Goal: Feedback & Contribution: Contribute content

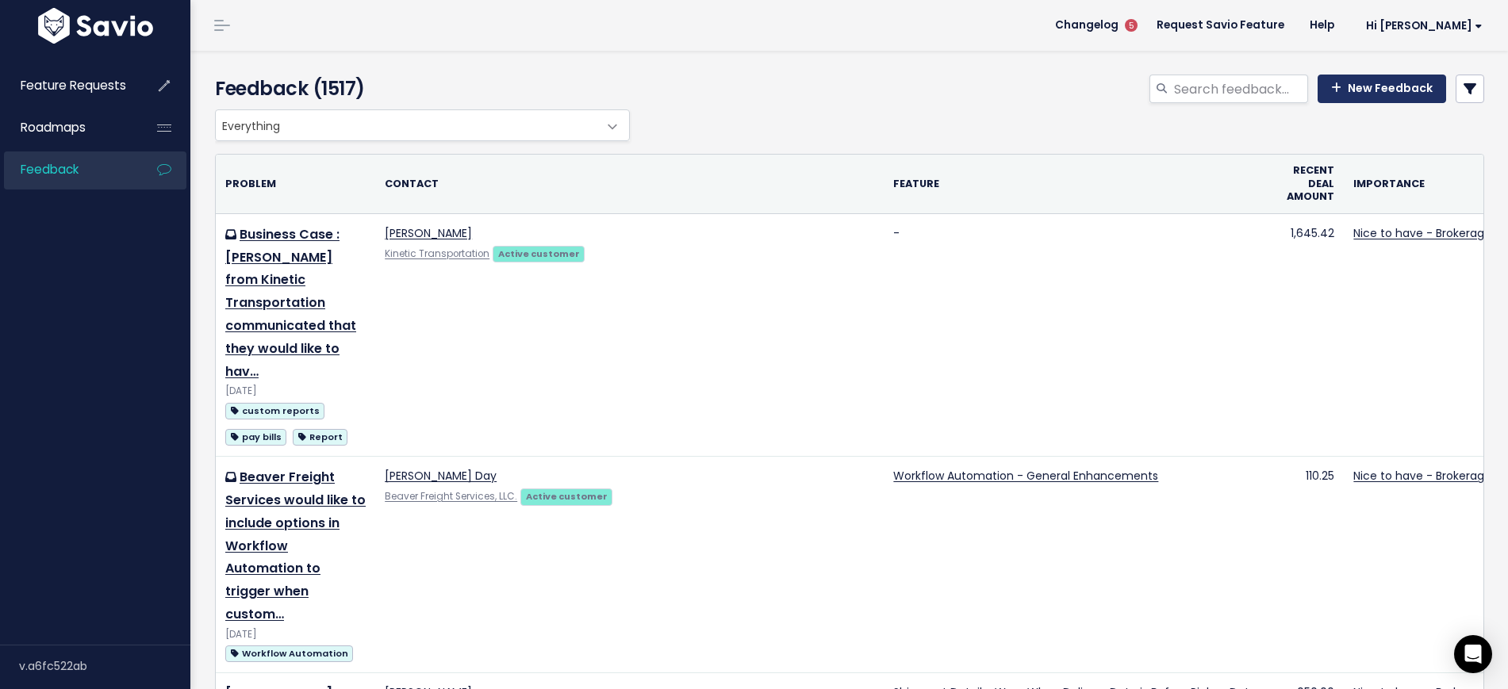
click at [1410, 77] on link "New Feedback" at bounding box center [1382, 89] width 129 height 29
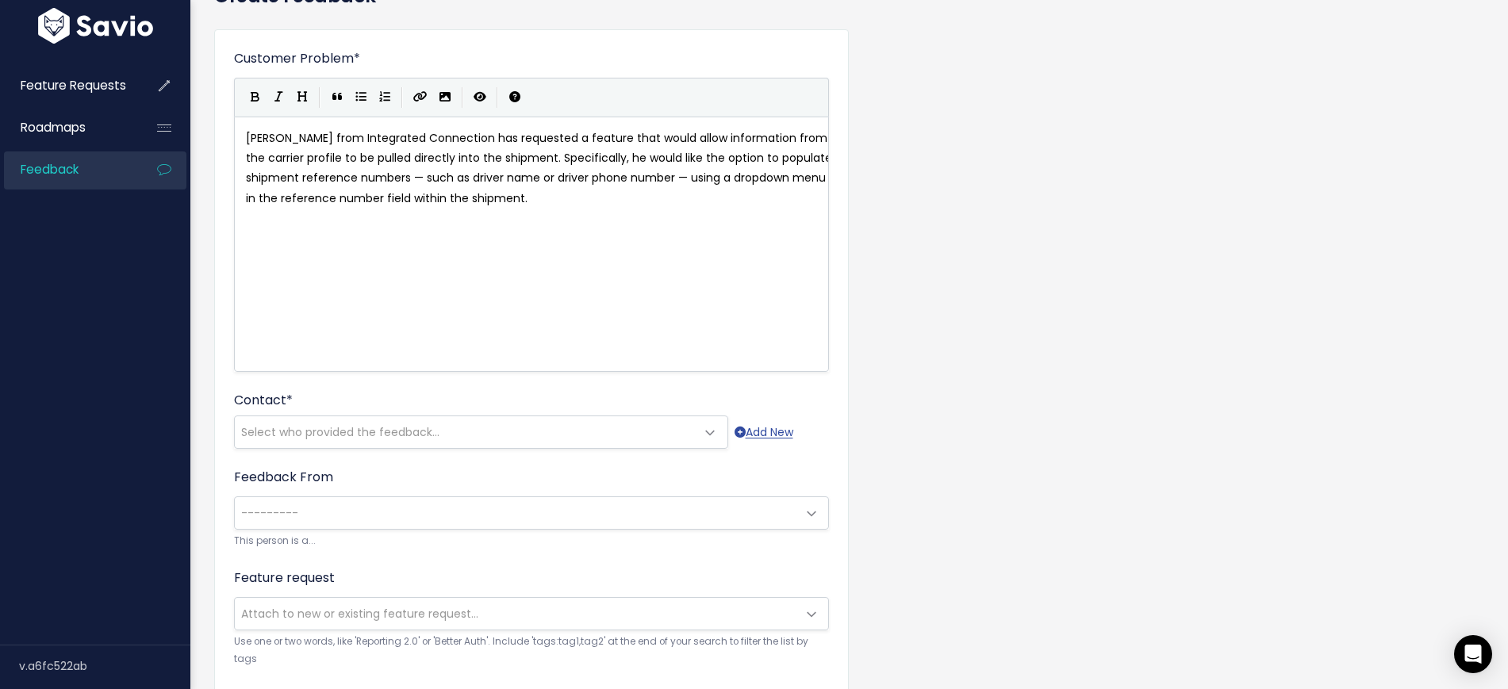
scroll to position [99, 0]
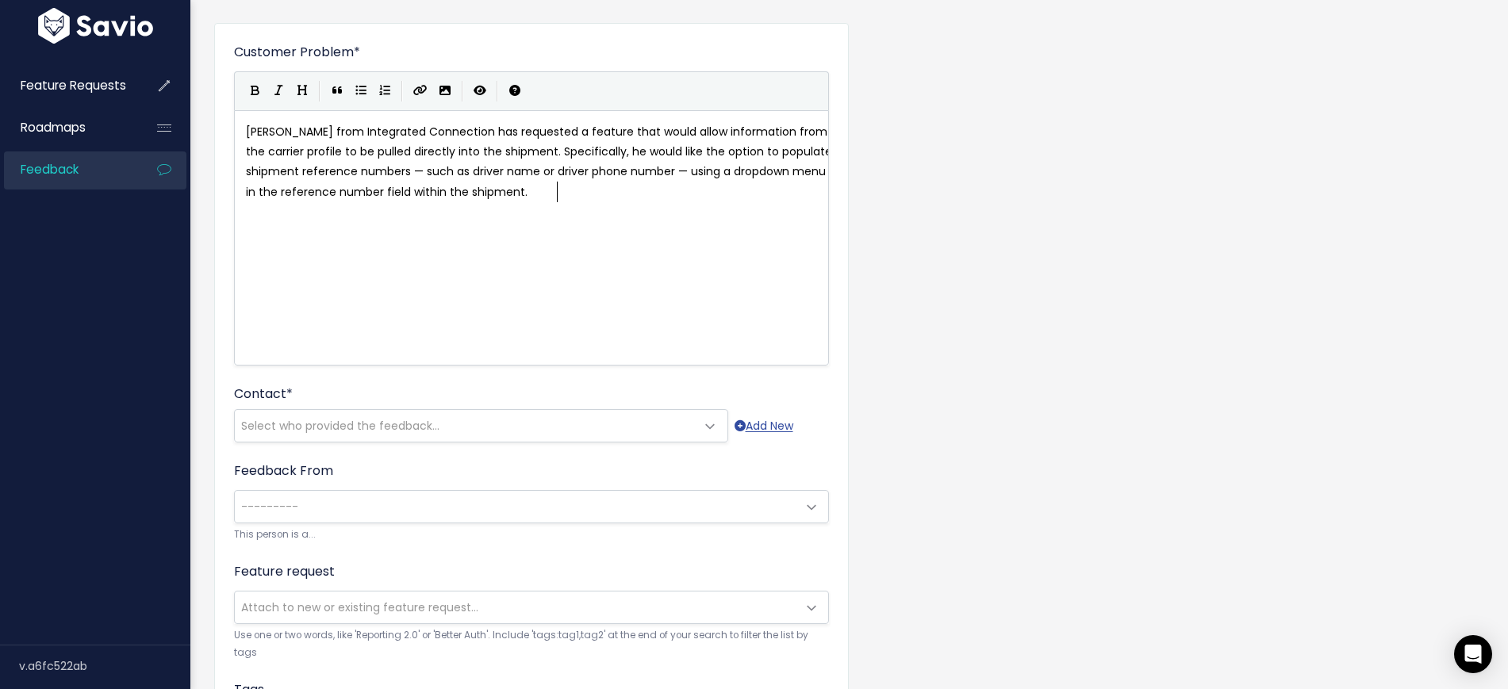
type textarea "[PERSON_NAME] from Integrated Connection has requested a feature that would all…"
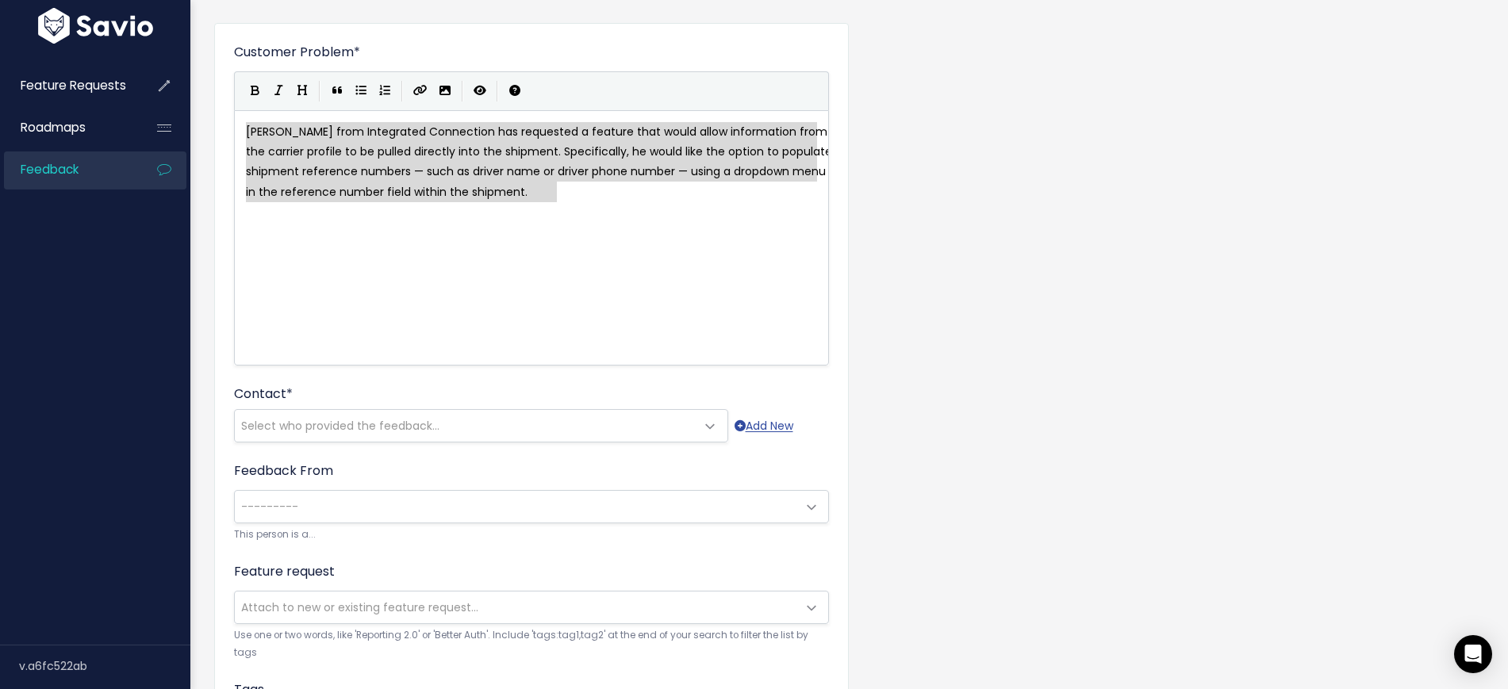
drag, startPoint x: 670, startPoint y: 210, endPoint x: 44, endPoint y: 25, distance: 652.6
click at [44, 25] on div "Feature Requests Roadmaps Feedback" at bounding box center [754, 496] width 1508 height 1191
click at [366, 433] on span "Select who provided the feedback..." at bounding box center [340, 426] width 198 height 16
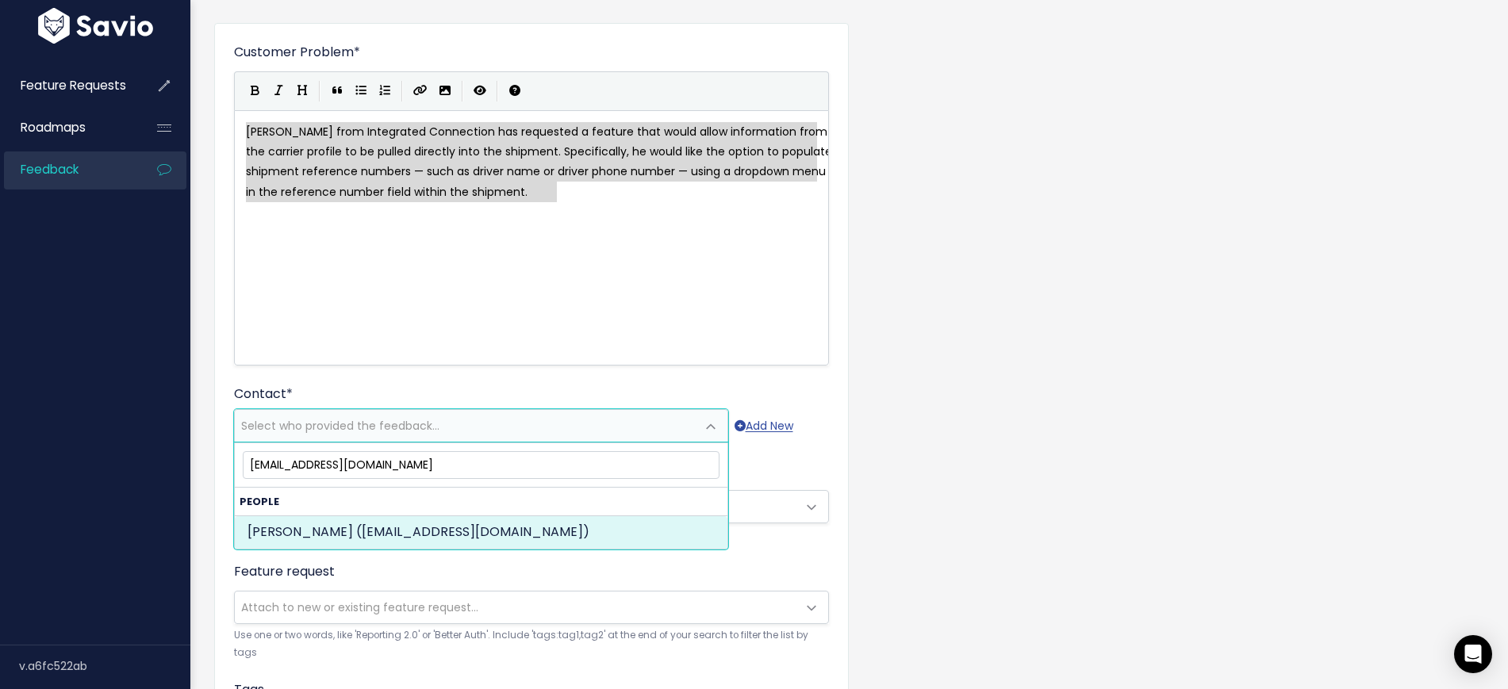
type input "[EMAIL_ADDRESS][DOMAIN_NAME]"
select select "ACTIVE"
select select "73048445"
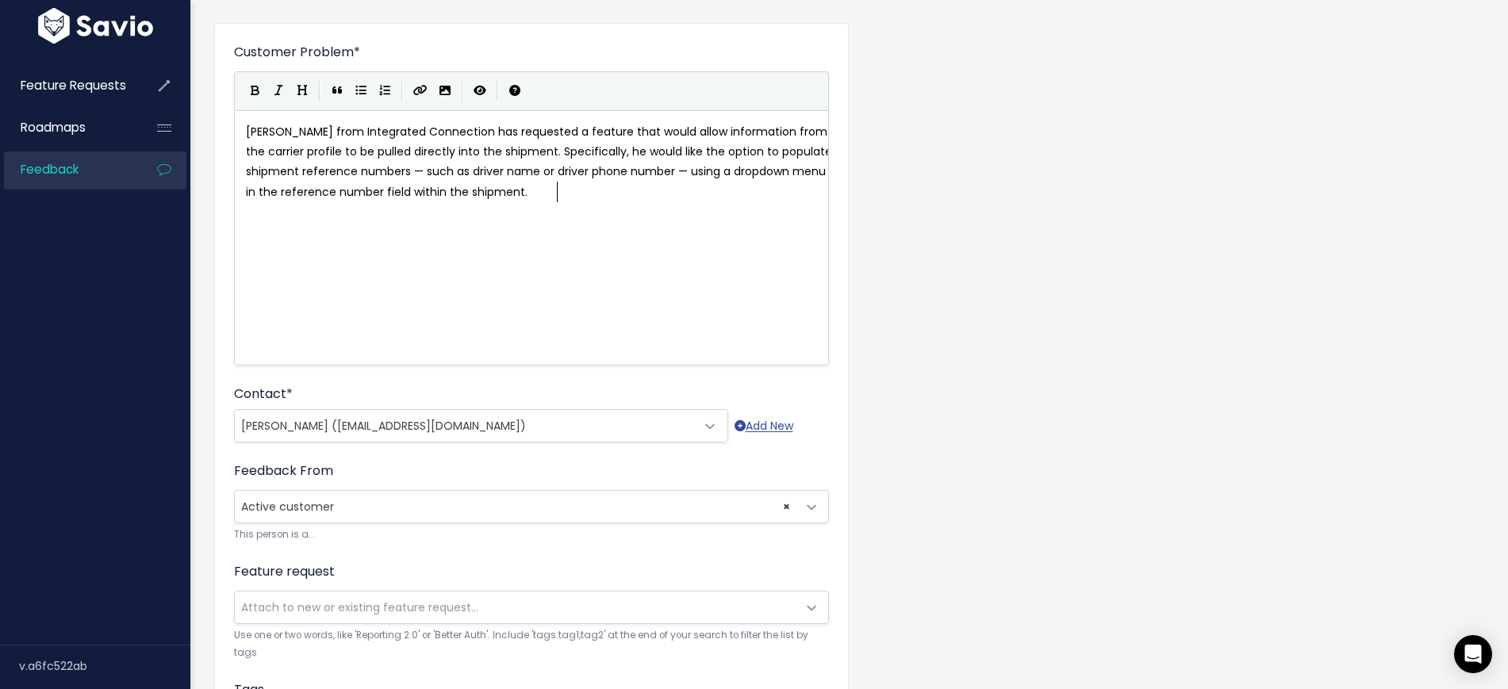
click at [531, 272] on div "x [PERSON_NAME] from Integrated Connection has requested a feature that would a…" at bounding box center [551, 258] width 617 height 278
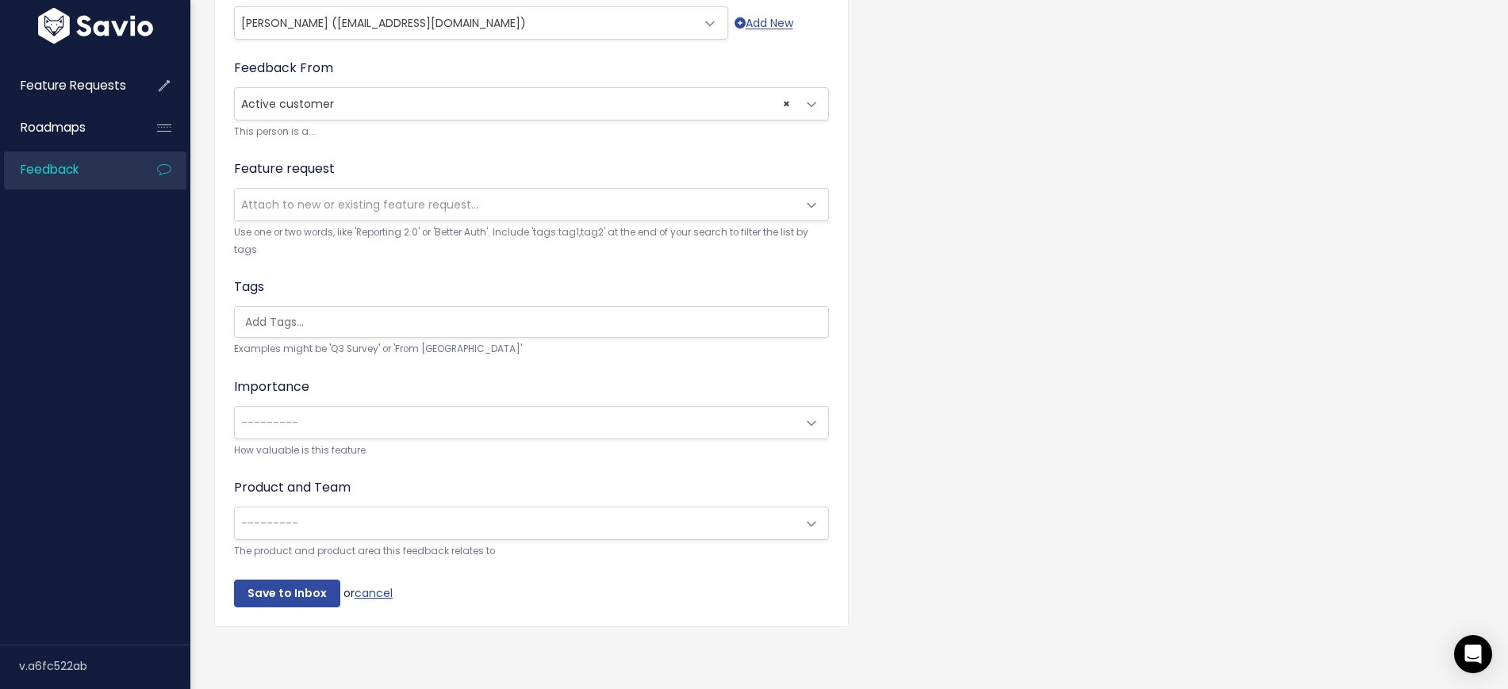
scroll to position [517, 0]
click at [320, 407] on span "---------" at bounding box center [516, 423] width 562 height 32
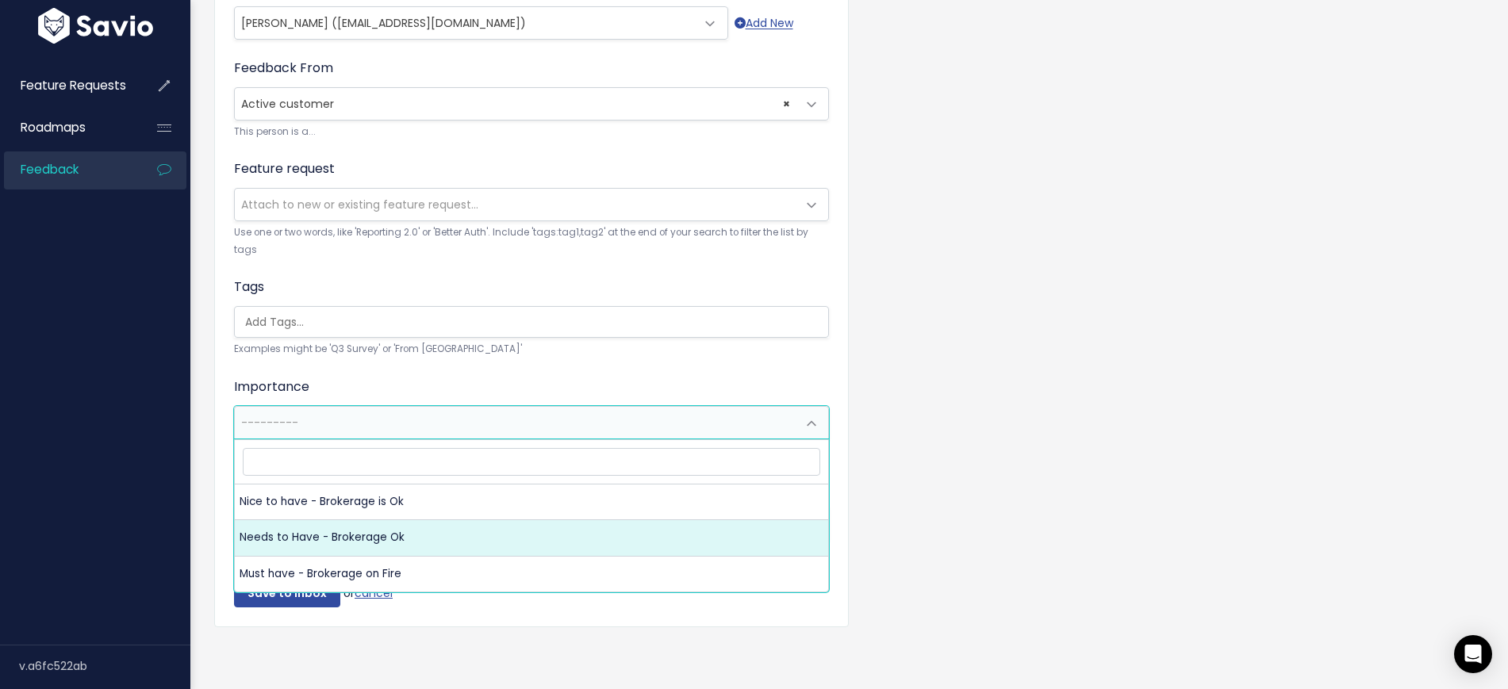
select select "NEEDS_TO_HAVE_BROKERAGE_OK"
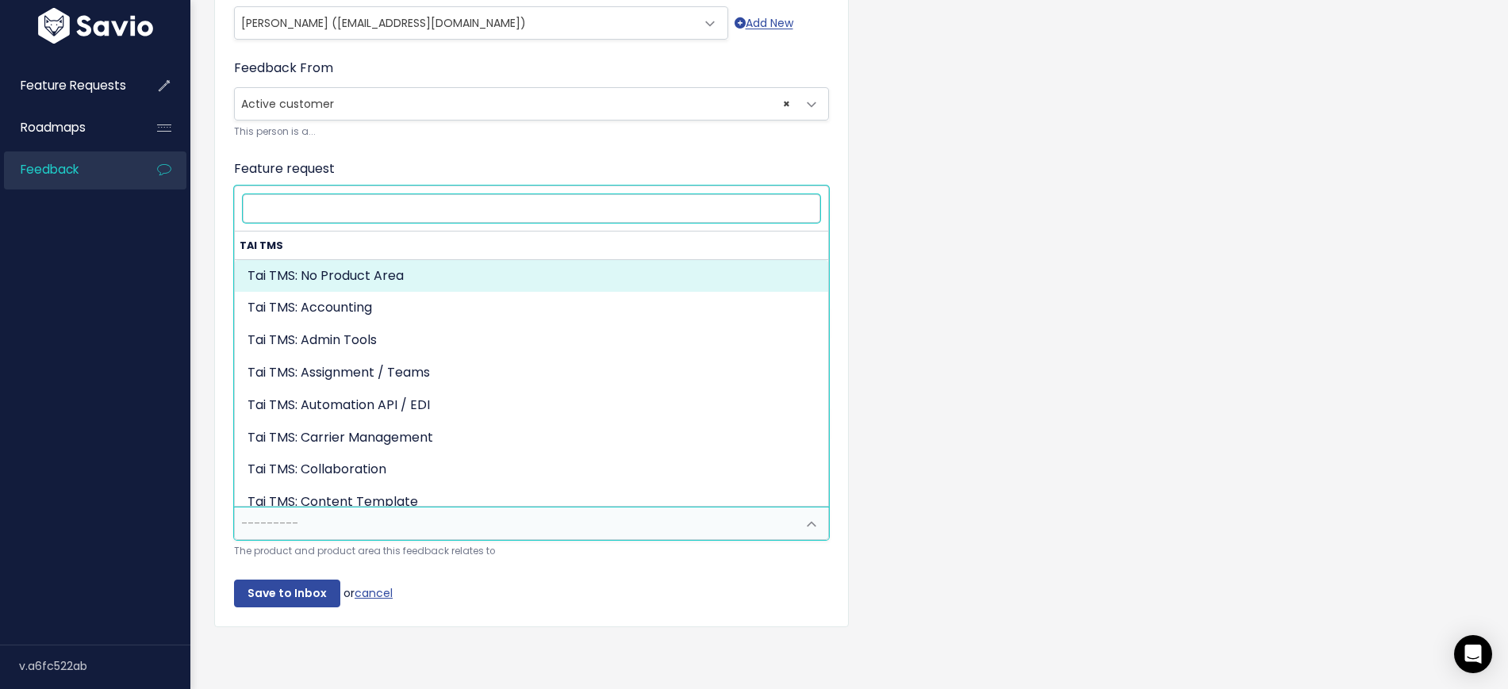
click at [315, 520] on span "---------" at bounding box center [516, 524] width 562 height 32
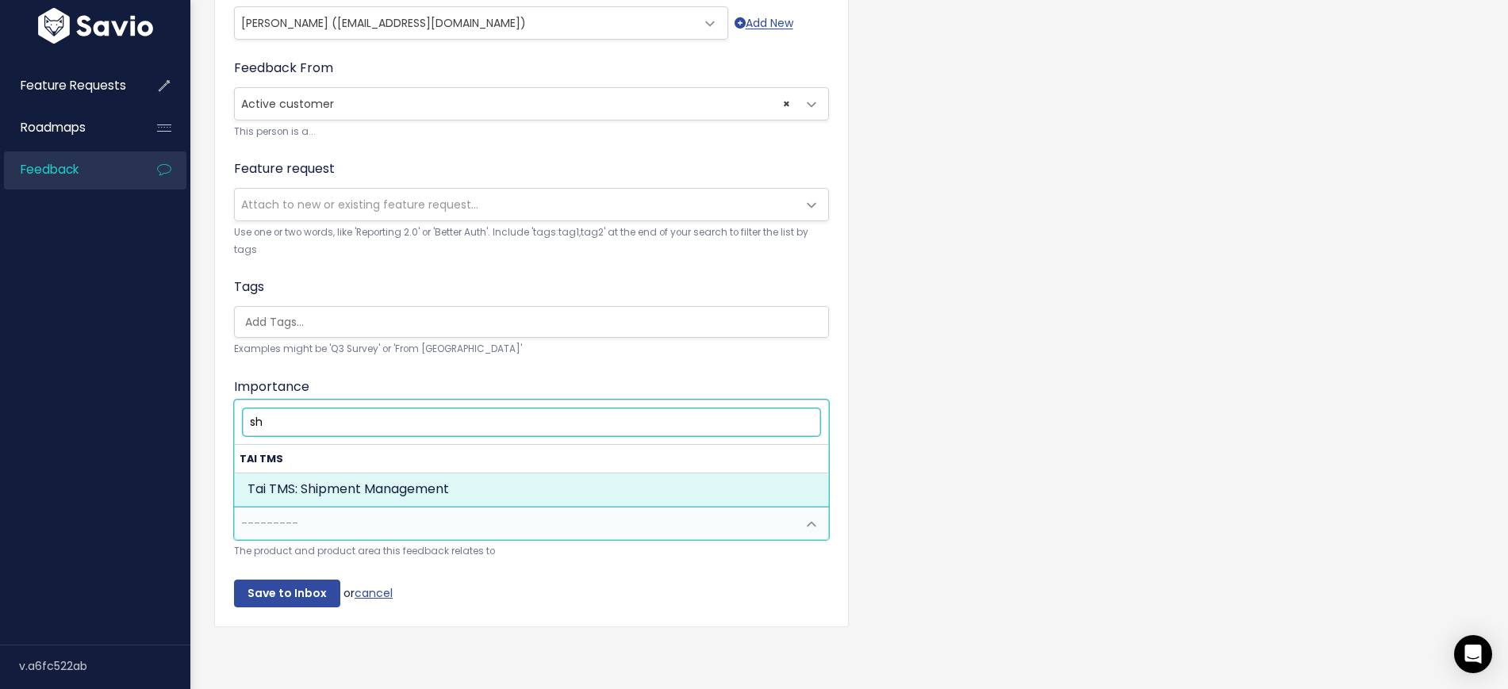
type input "sh"
select select "MAIN:SHIPMENT_MANAGEMENT"
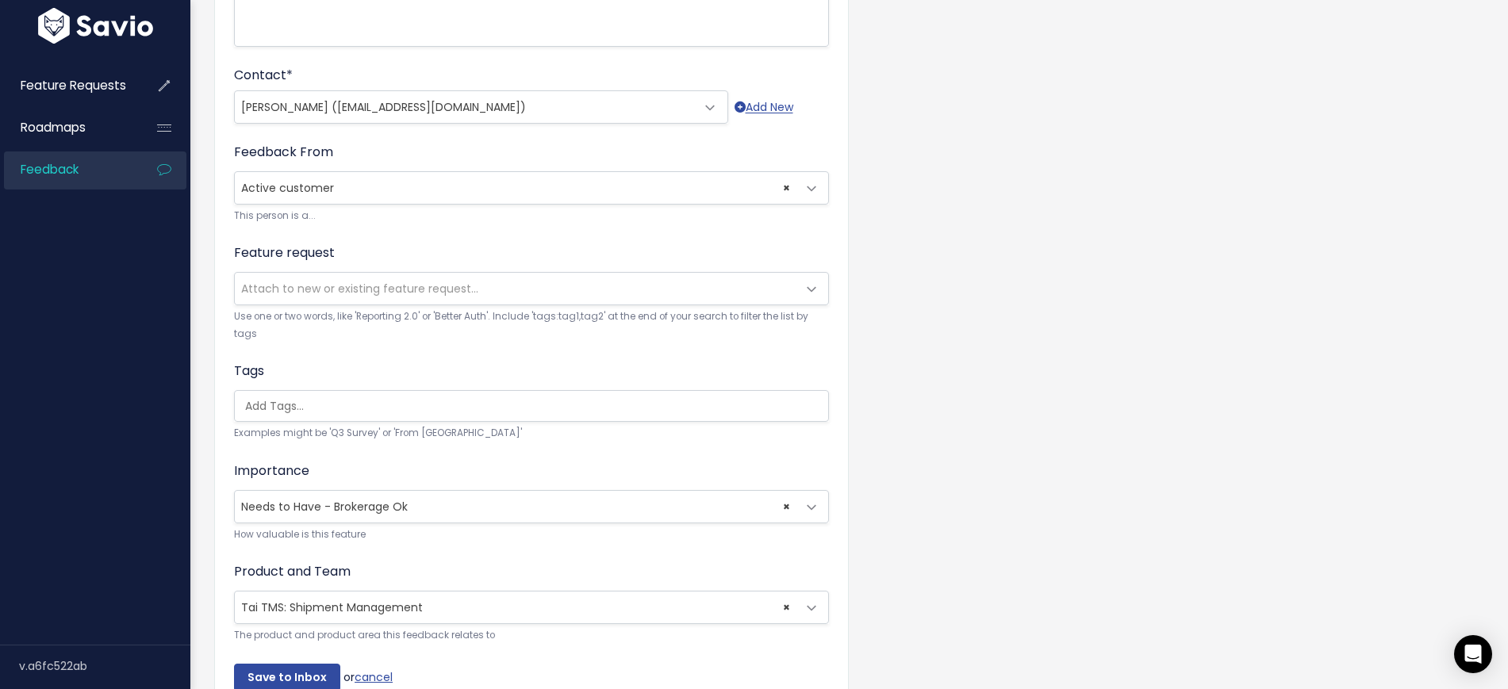
scroll to position [0, 4]
click at [377, 397] on ul at bounding box center [531, 406] width 593 height 30
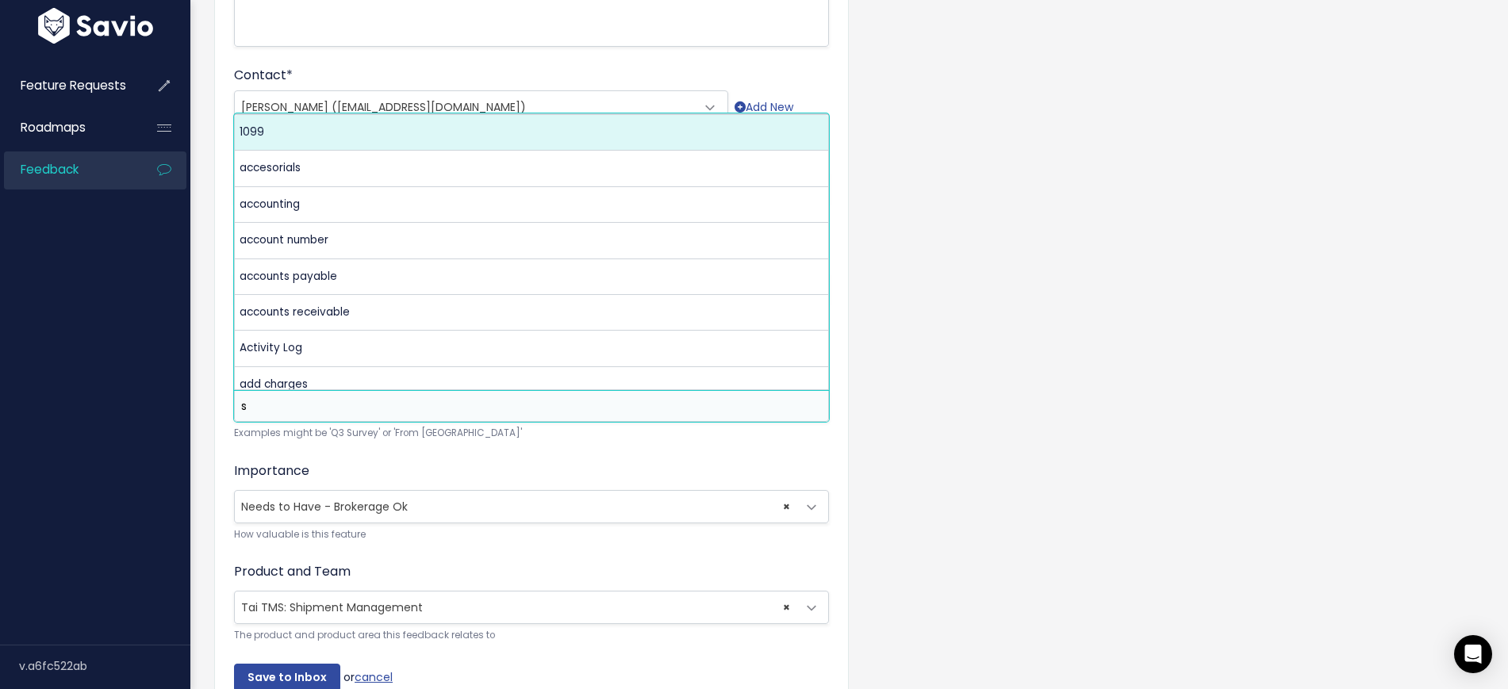
scroll to position [0, 0]
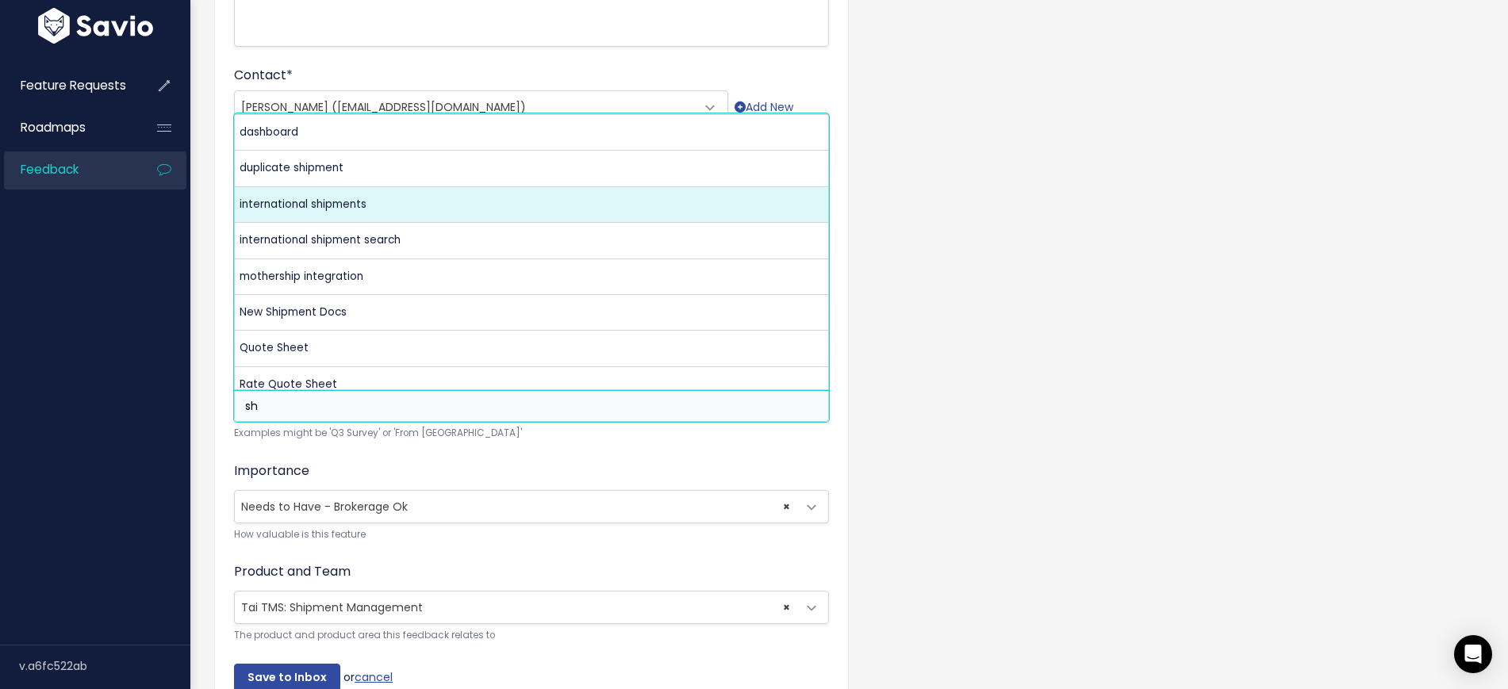
type input "s"
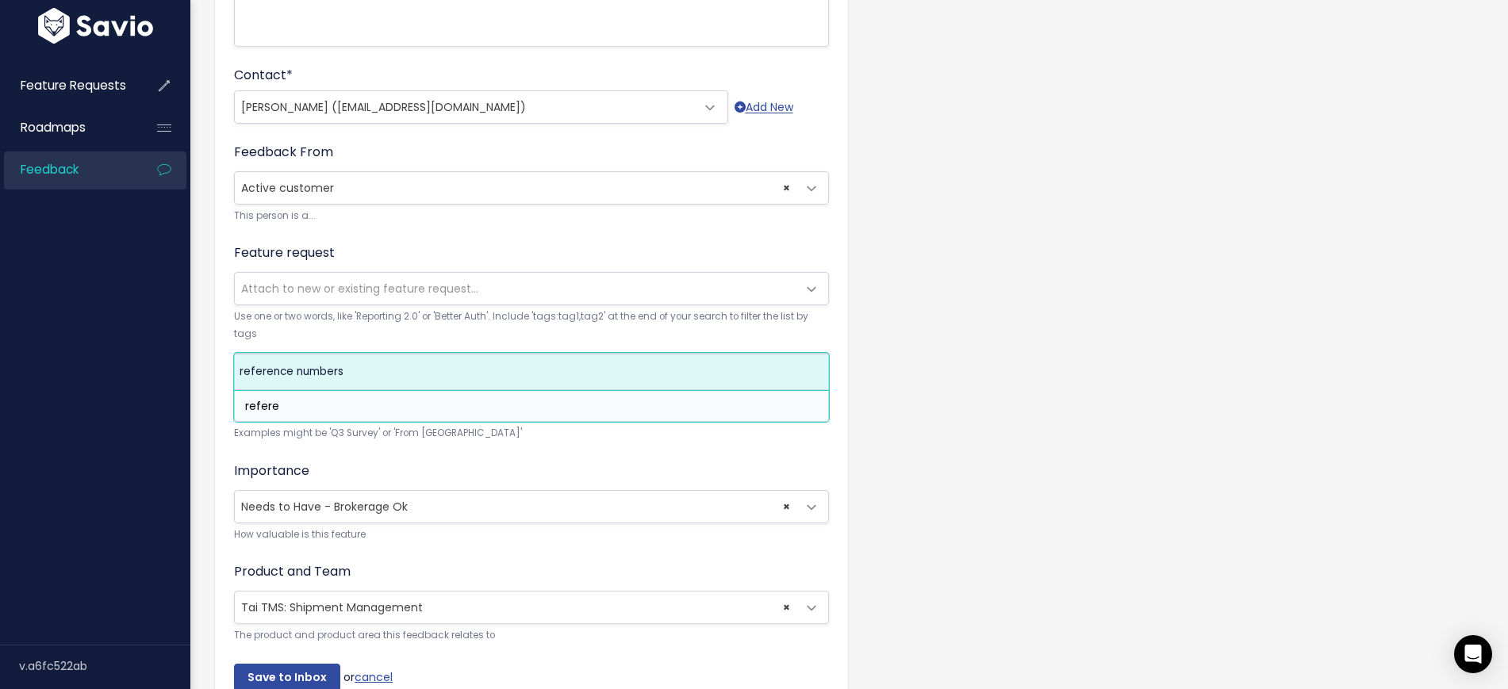
type input "refere"
select select "6653"
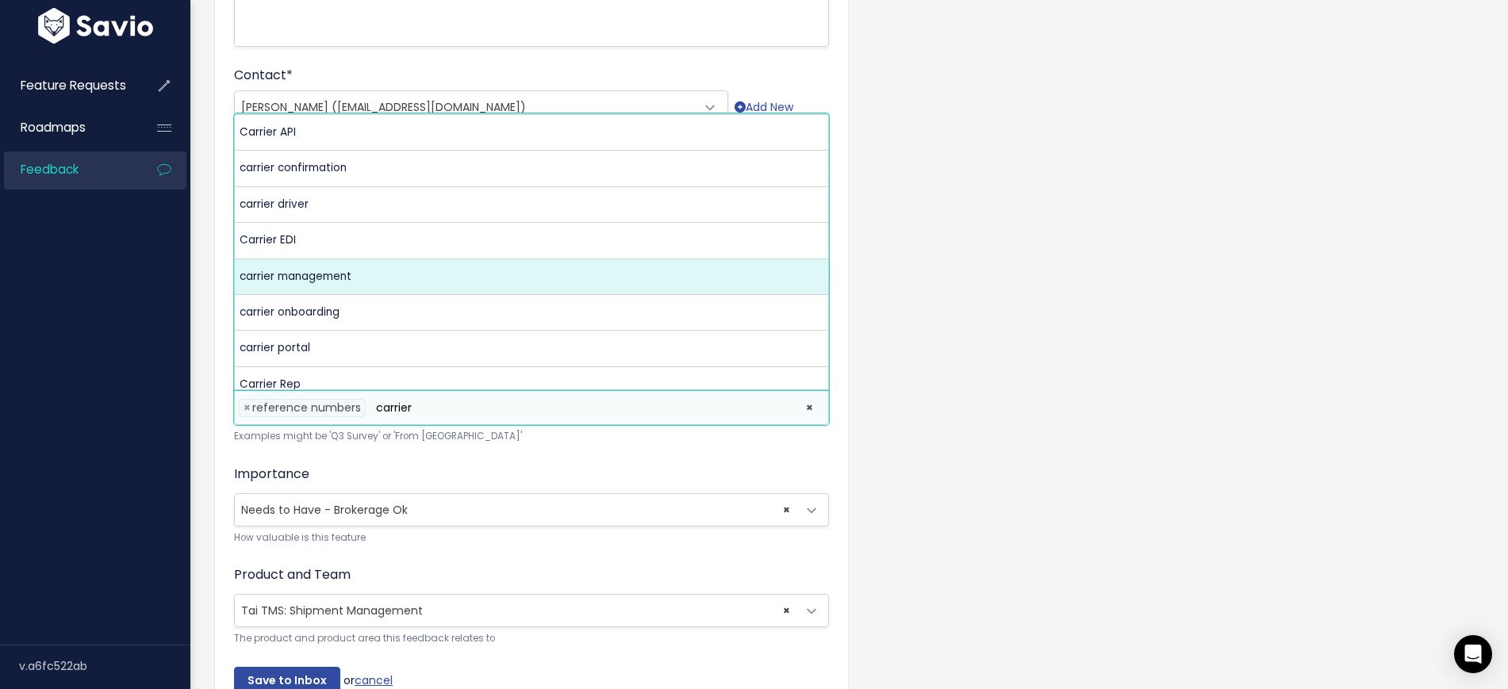
type input "carrier"
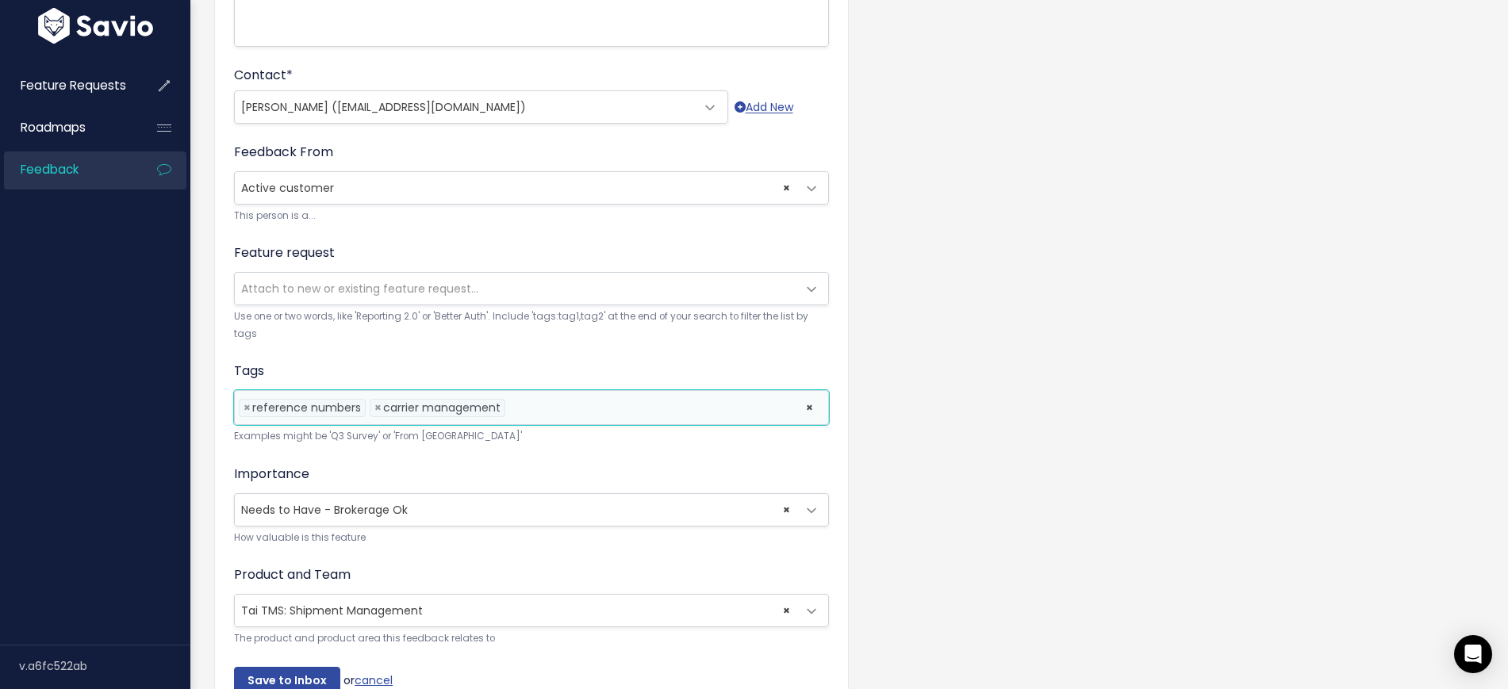
click at [577, 402] on li at bounding box center [651, 408] width 285 height 17
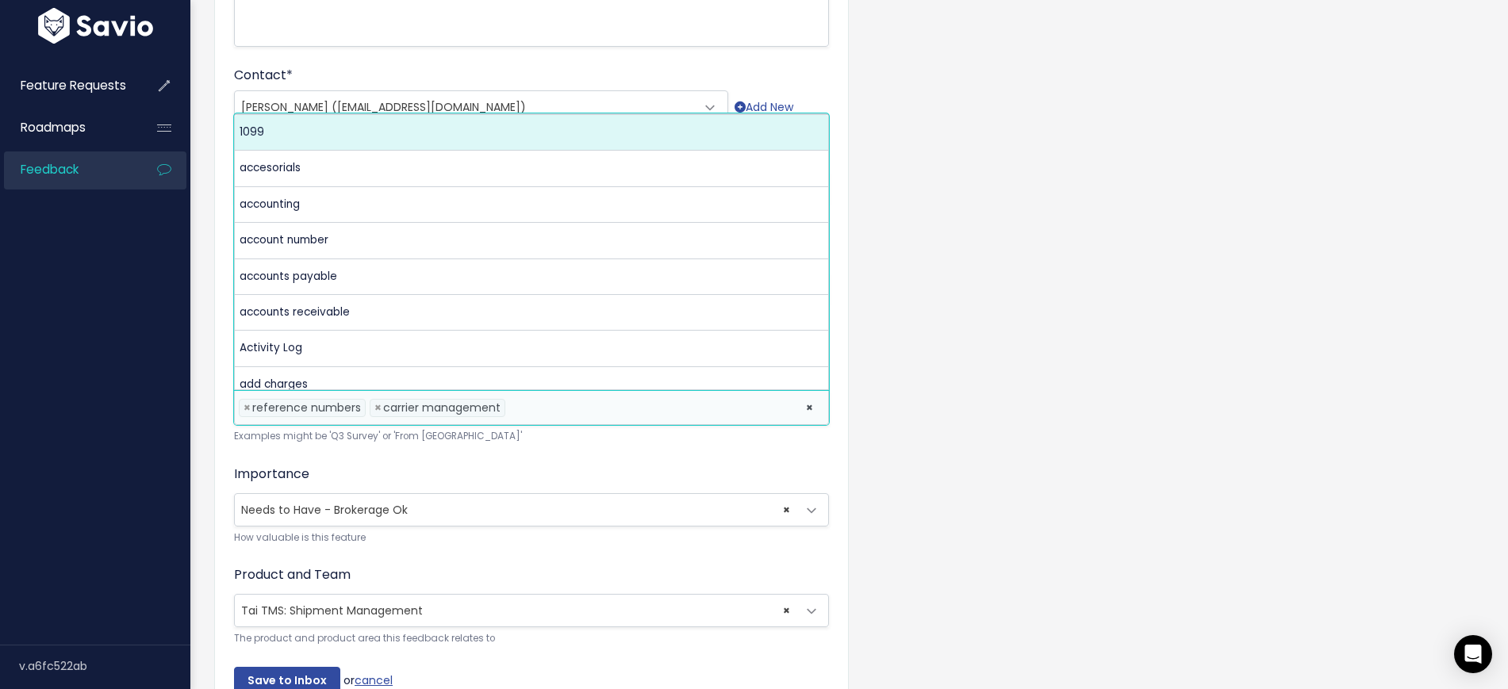
click at [643, 476] on div "Importance --------- Nice to have - Brokerage is Ok Needs to Have - Brokerage O…" at bounding box center [531, 506] width 595 height 82
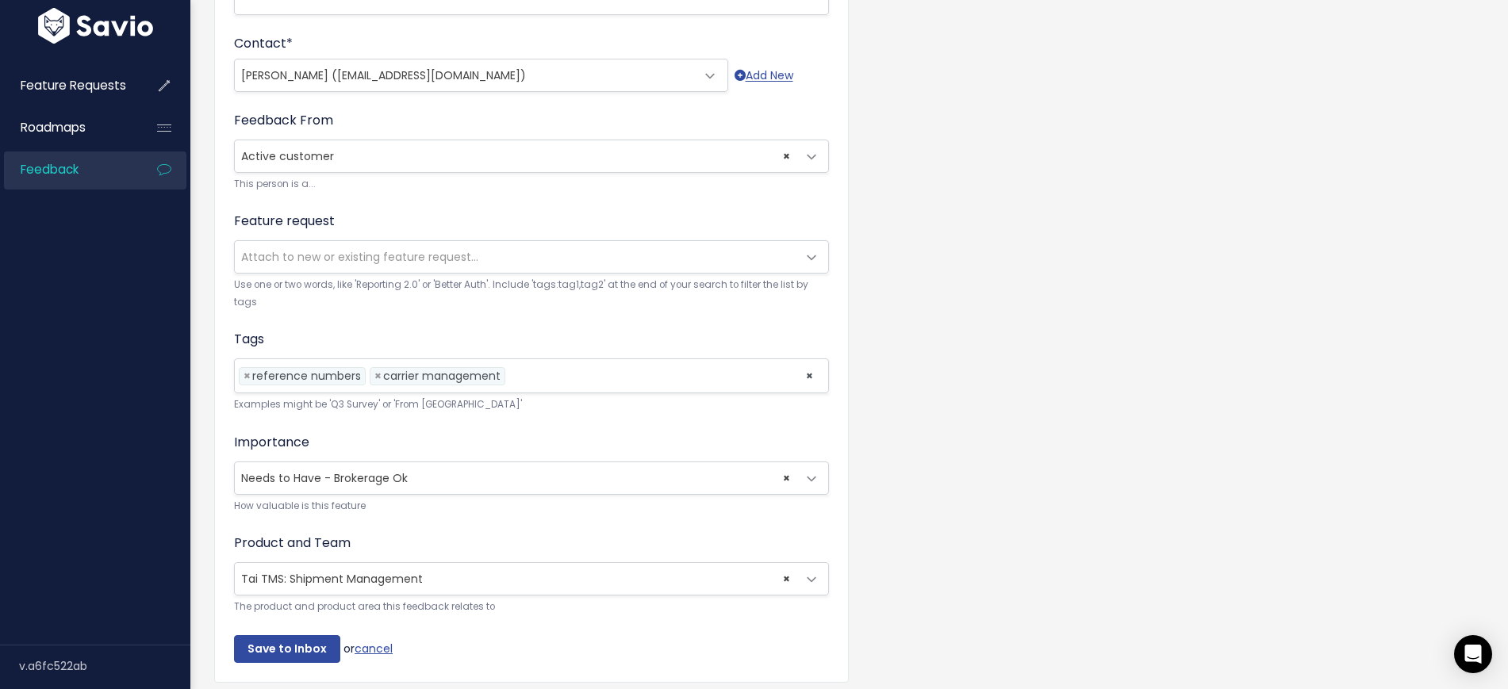
scroll to position [520, 0]
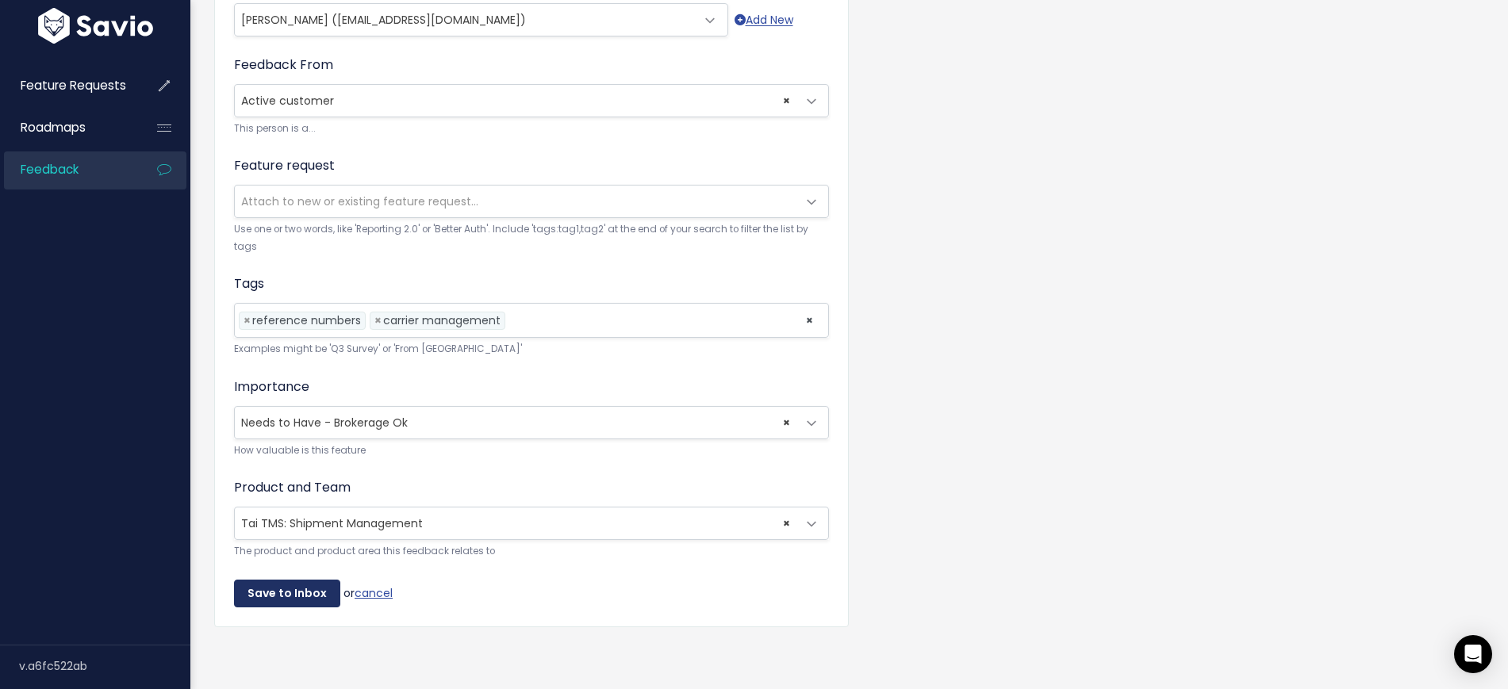
click at [282, 580] on input "Save to Inbox" at bounding box center [287, 594] width 106 height 29
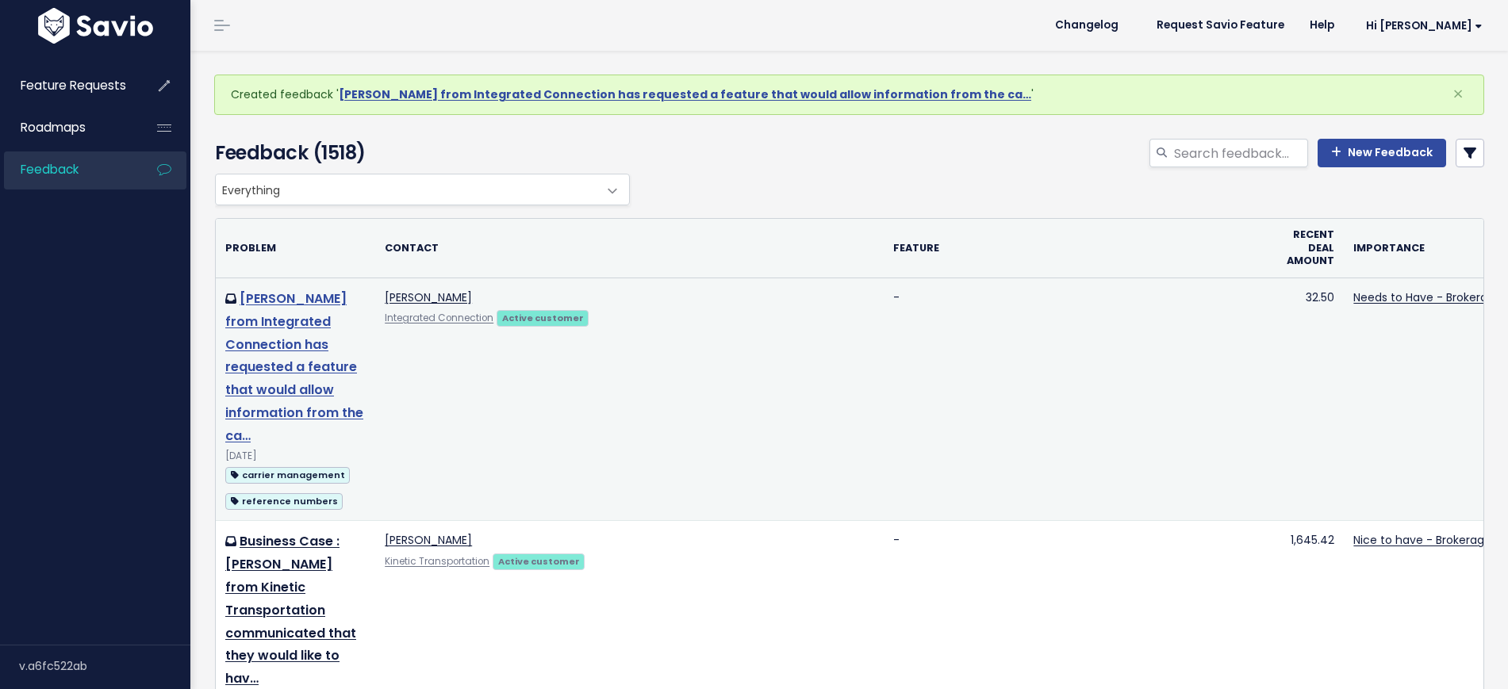
click at [288, 315] on link "[PERSON_NAME] from Integrated Connection has requested a feature that would all…" at bounding box center [294, 367] width 138 height 155
